Goal: Task Accomplishment & Management: Complete application form

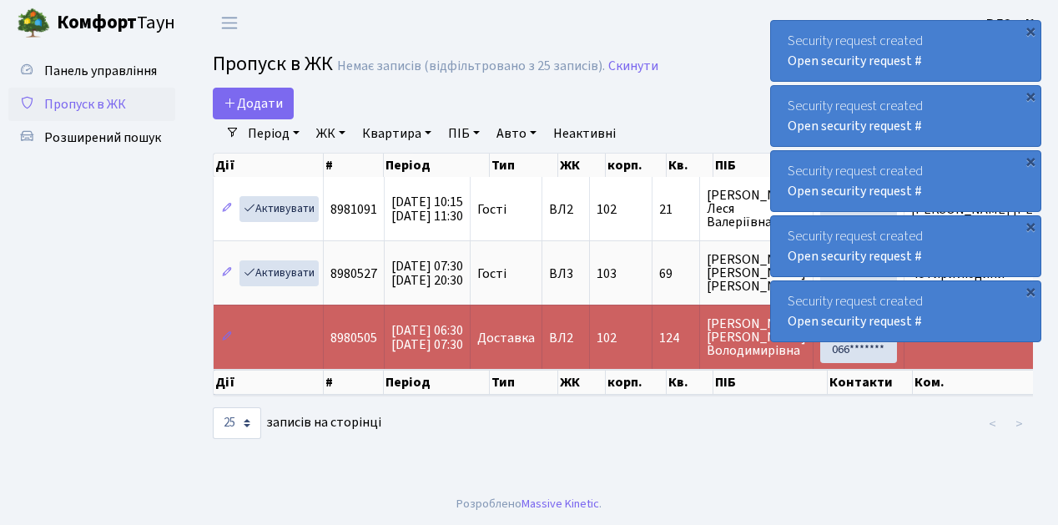
select select "25"
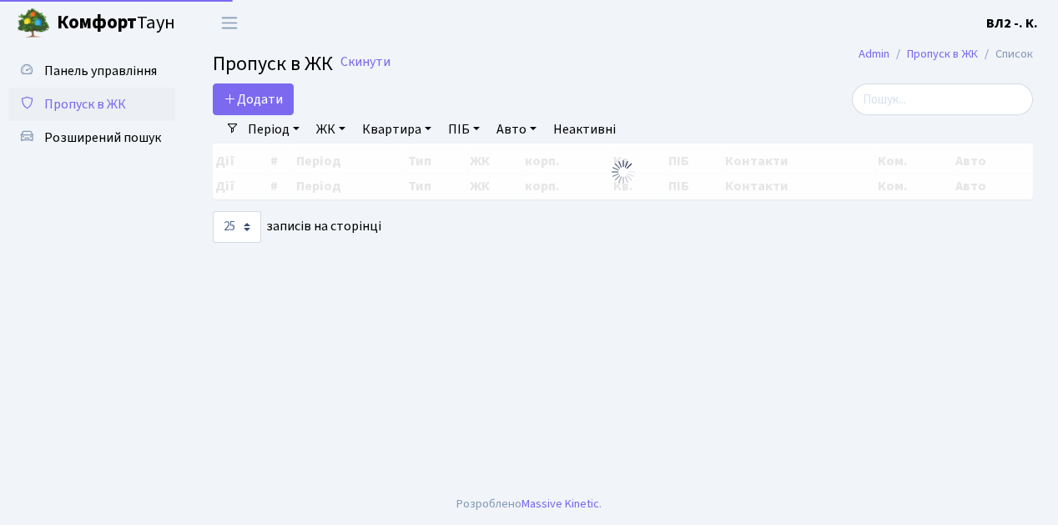
select select "25"
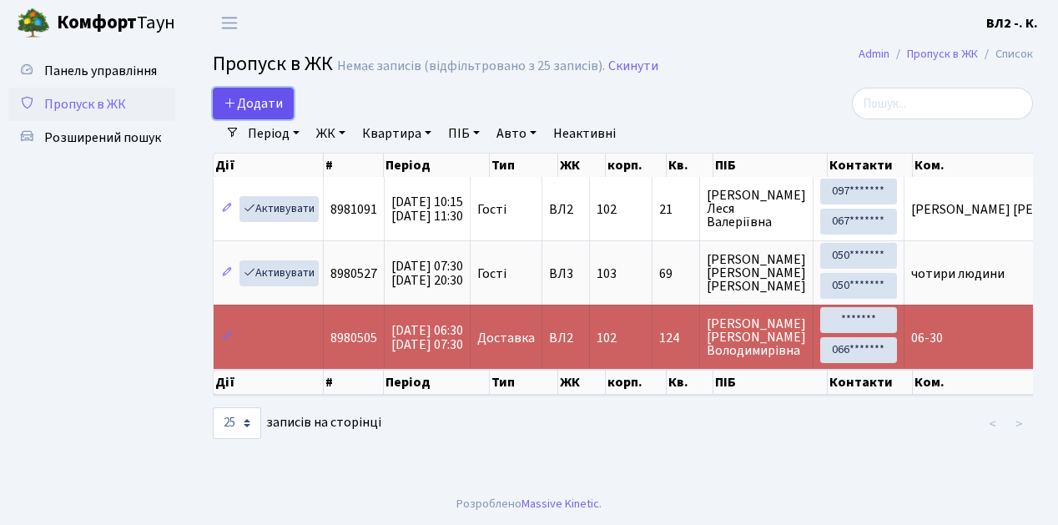
click at [287, 115] on link "Додати" at bounding box center [253, 104] width 81 height 32
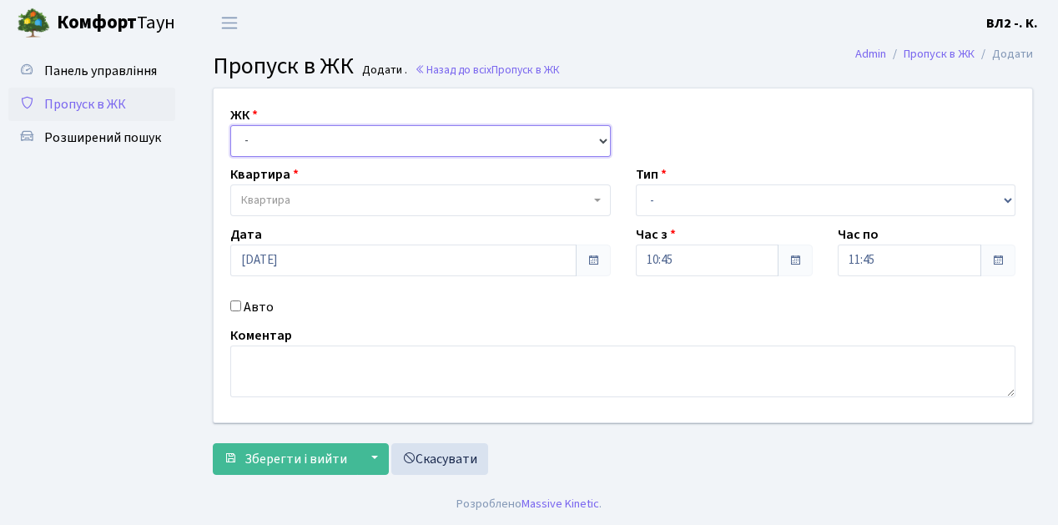
click at [599, 138] on select "- ВЛ1, Ужгородський пров., 4/1 ВЛ2, Голосіївський просп., 76 ВЛ3, пр.Голосіївсь…" at bounding box center [420, 141] width 380 height 32
select select "317"
click at [230, 125] on select "- ВЛ1, Ужгородський пров., 4/1 ВЛ2, Голосіївський просп., 76 ВЛ3, пр.Голосіївсь…" at bounding box center [420, 141] width 380 height 32
select select
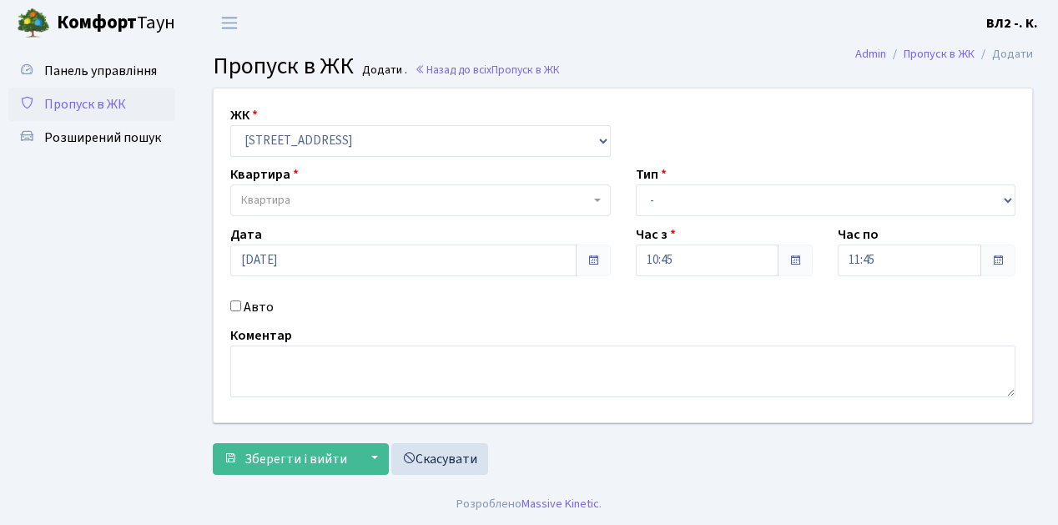
click at [595, 199] on b at bounding box center [597, 200] width 7 height 3
type input "11"
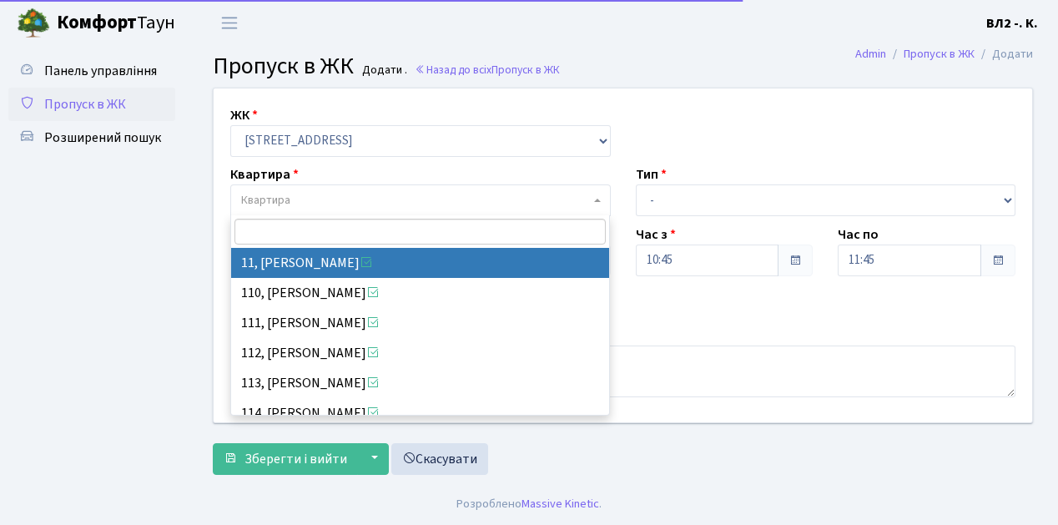
select select "37972"
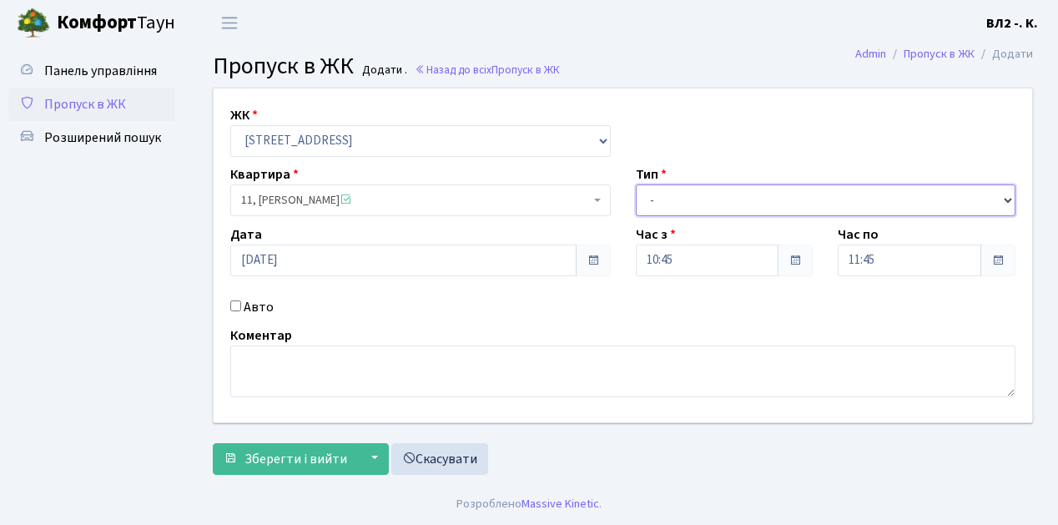
click at [1004, 195] on select "- Доставка Таксі Гості Сервіс" at bounding box center [826, 200] width 380 height 32
select select "1"
click at [636, 184] on select "- Доставка Таксі Гості Сервіс" at bounding box center [826, 200] width 380 height 32
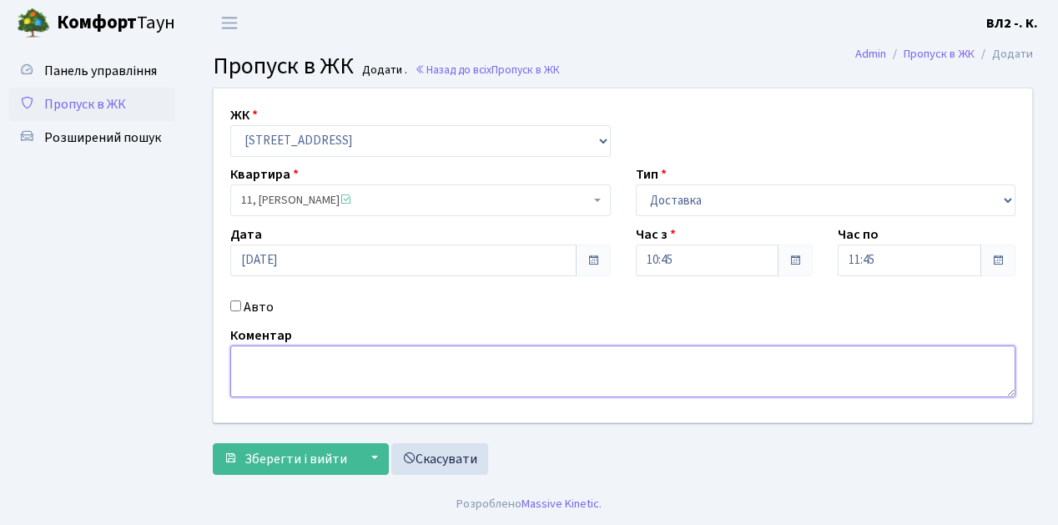
click at [254, 358] on textarea at bounding box center [622, 371] width 785 height 52
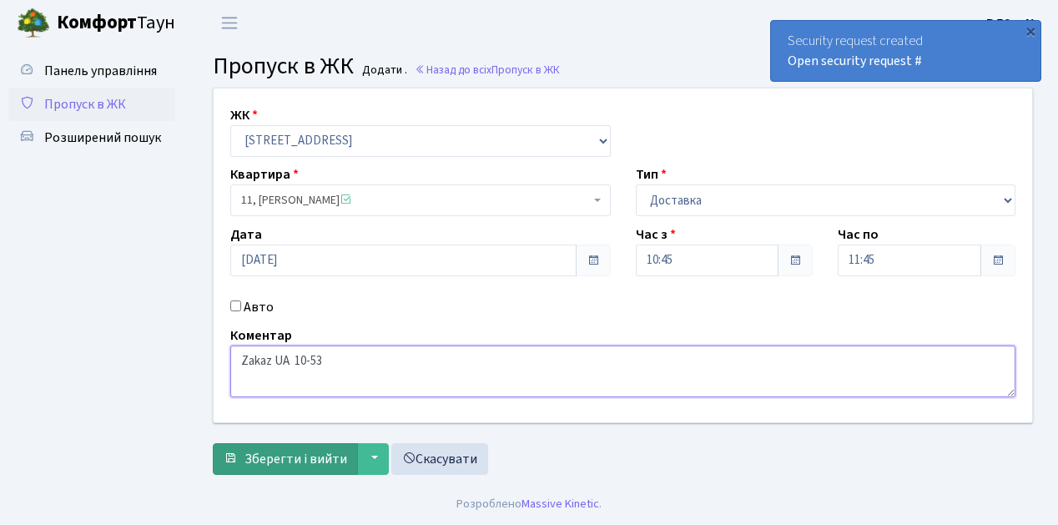
type textarea "Zakaz UA 10-53"
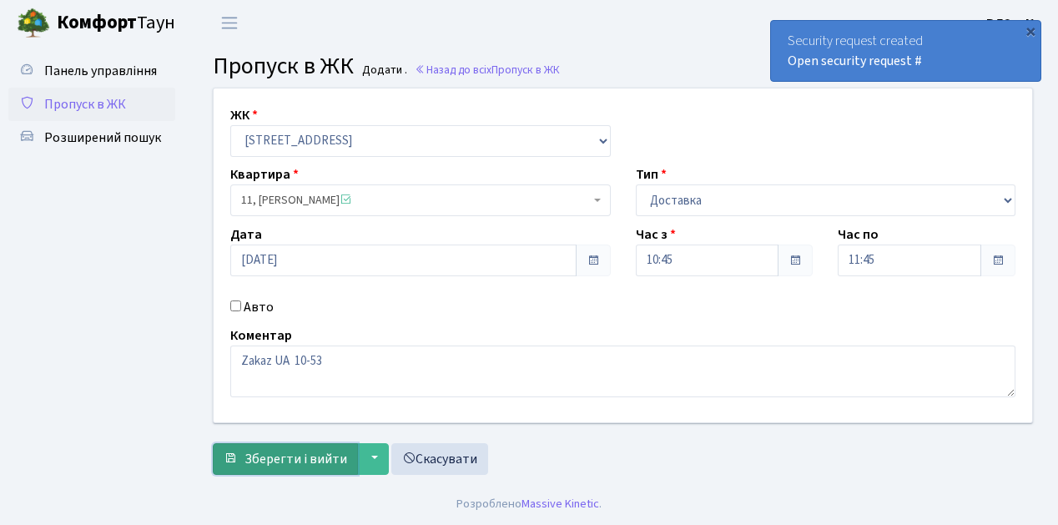
click at [277, 459] on span "Зберегти і вийти" at bounding box center [295, 459] width 103 height 18
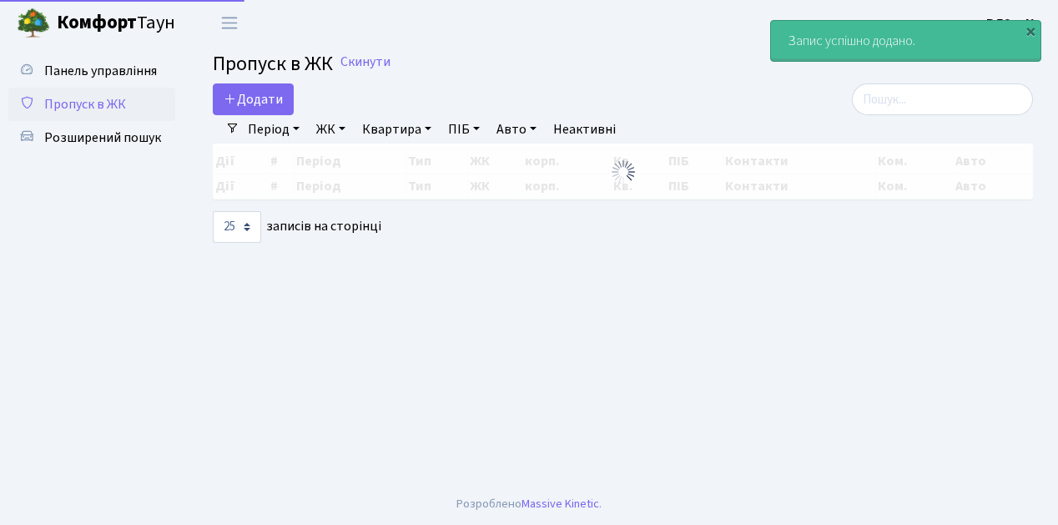
select select "25"
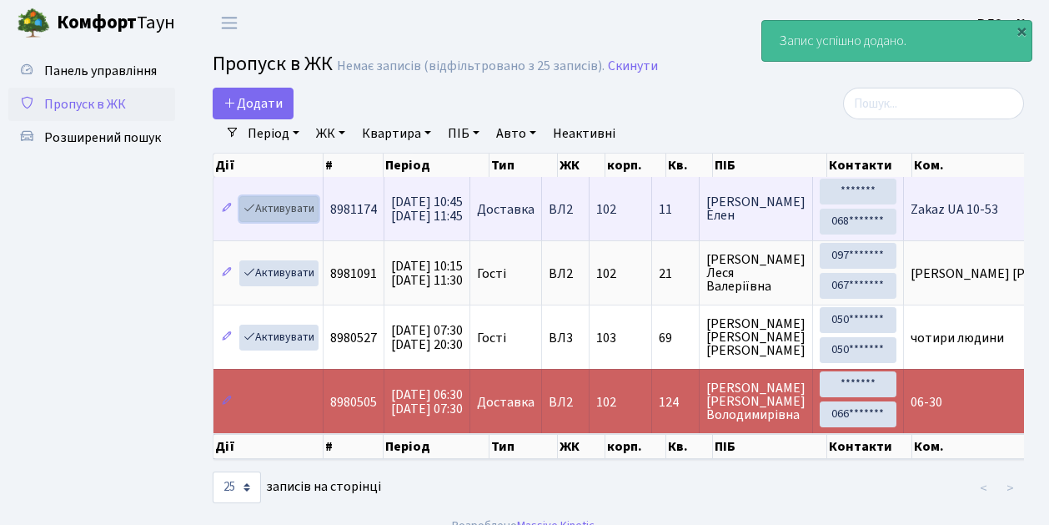
click at [309, 216] on link "Активувати" at bounding box center [278, 209] width 79 height 26
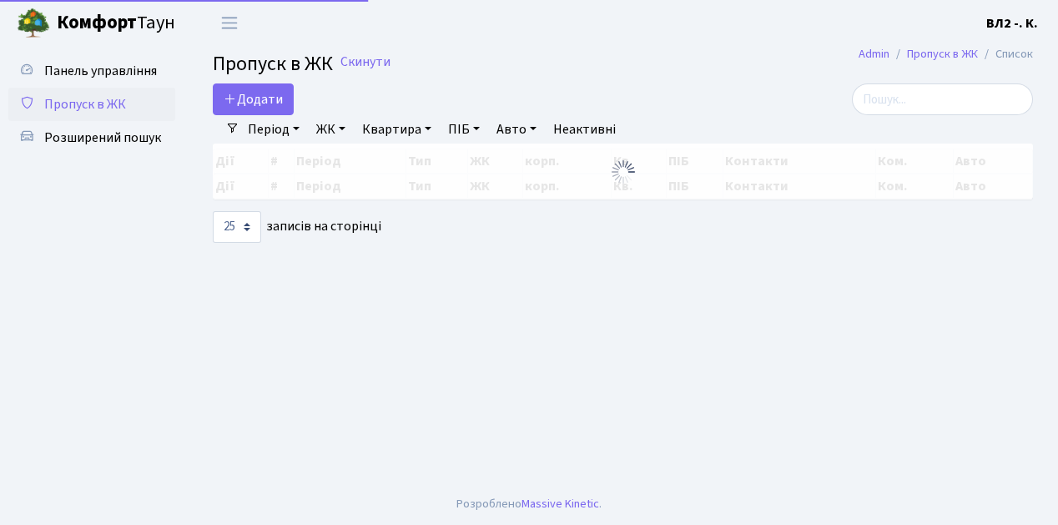
select select "25"
